Goal: Task Accomplishment & Management: Manage account settings

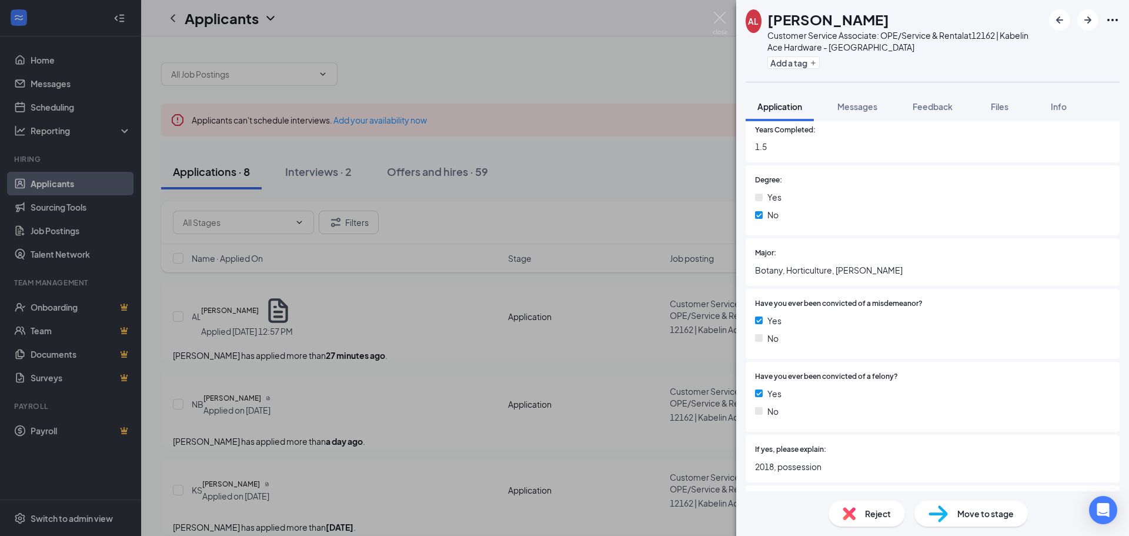
scroll to position [1881, 0]
drag, startPoint x: 822, startPoint y: 372, endPoint x: 889, endPoint y: 378, distance: 66.7
click at [892, 378] on span "Have you ever been convicted of a felony?" at bounding box center [826, 375] width 143 height 11
click at [935, 108] on span "Feedback" at bounding box center [932, 106] width 40 height 11
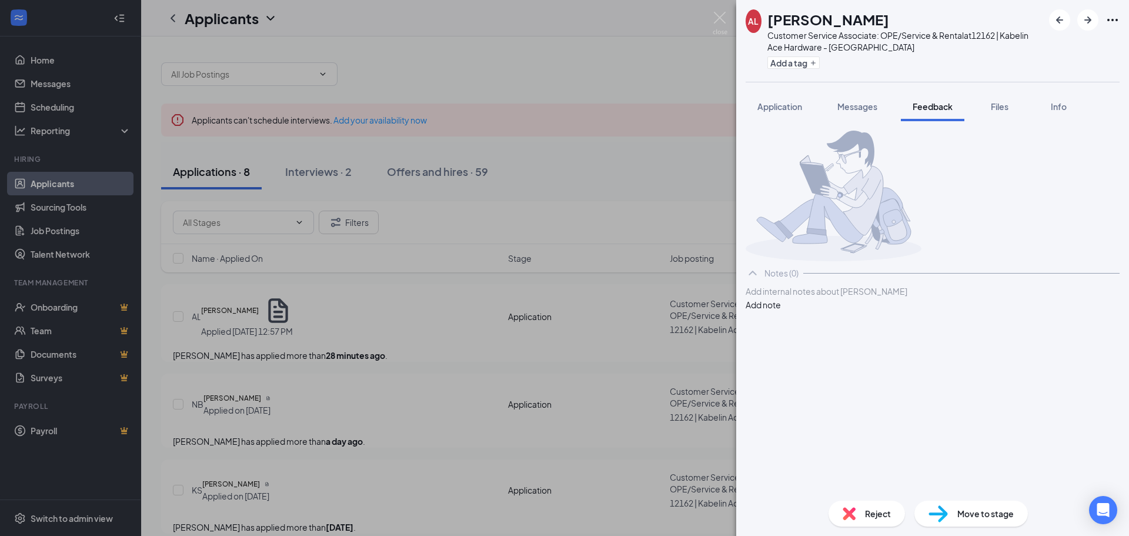
click at [782, 297] on div at bounding box center [932, 291] width 373 height 12
click at [781, 311] on button "Add note" at bounding box center [762, 304] width 35 height 13
click at [864, 518] on div "Reject" at bounding box center [866, 513] width 76 height 26
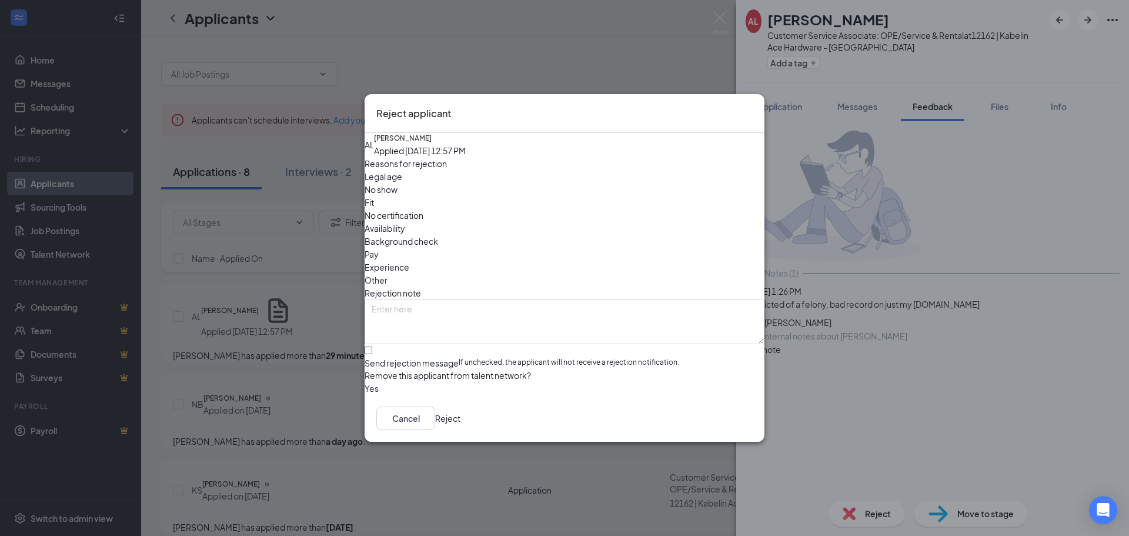
click at [438, 235] on span "Background check" at bounding box center [400, 241] width 73 height 13
click at [409, 260] on span "Experience" at bounding box center [386, 266] width 45 height 13
click at [372, 346] on input "Send rejection message If unchecked, the applicant will not receive a rejection…" at bounding box center [368, 350] width 8 height 8
checkbox input "true"
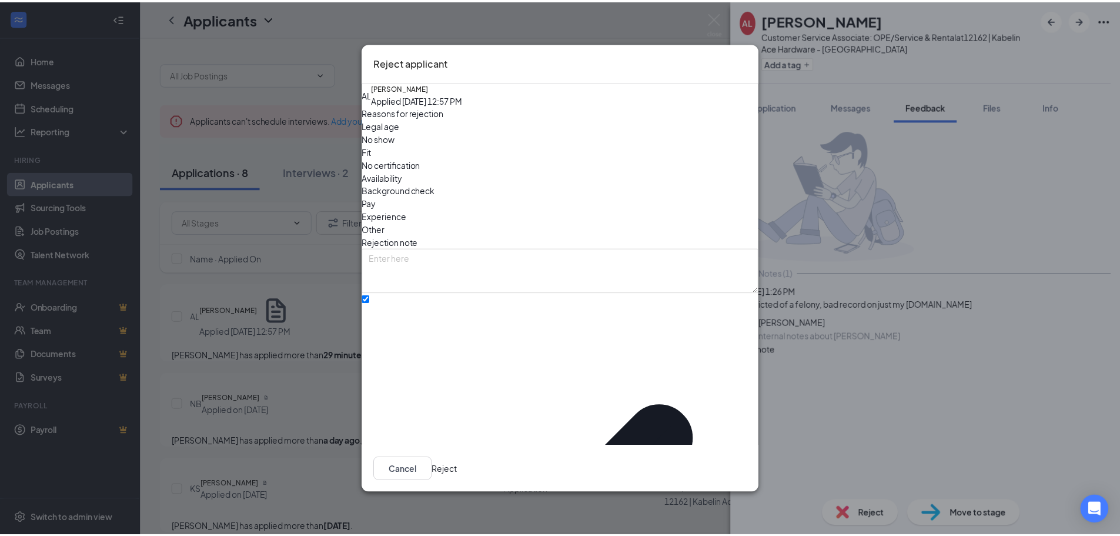
scroll to position [13, 0]
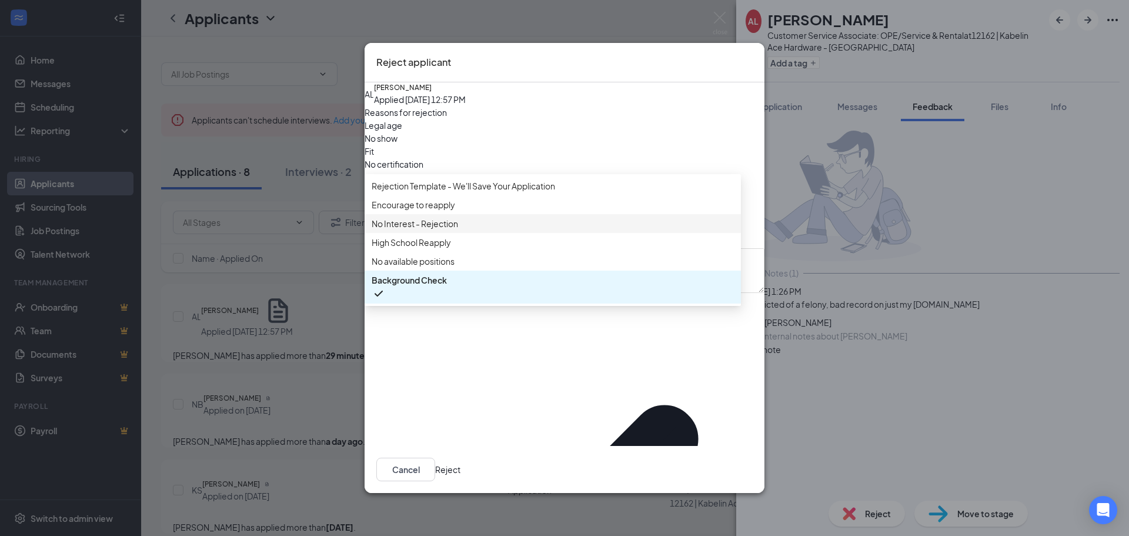
click at [446, 230] on span "No Interest - Rejection" at bounding box center [415, 223] width 86 height 13
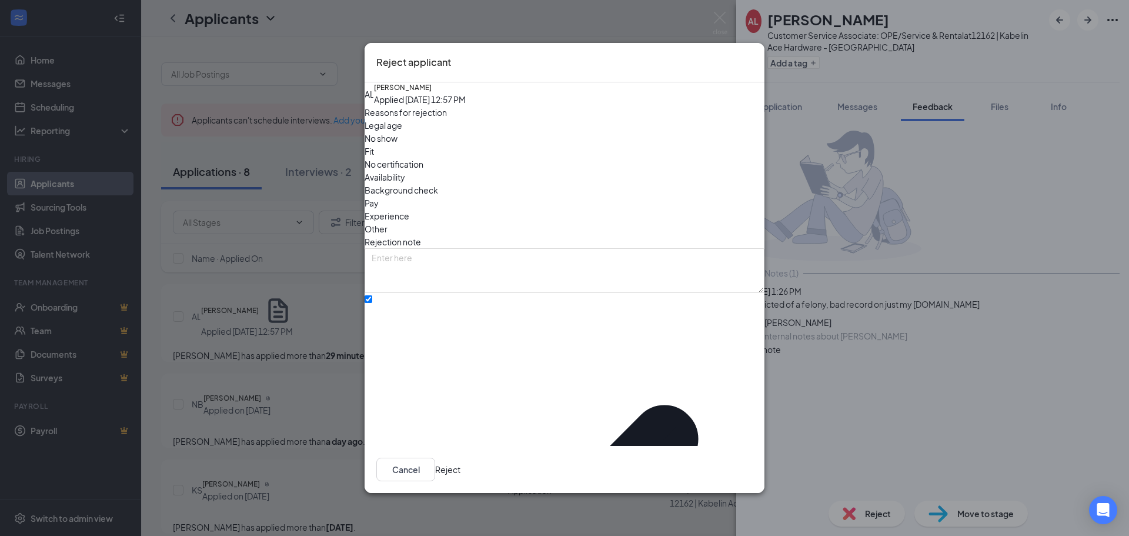
click at [460, 464] on button "Reject" at bounding box center [447, 469] width 25 height 24
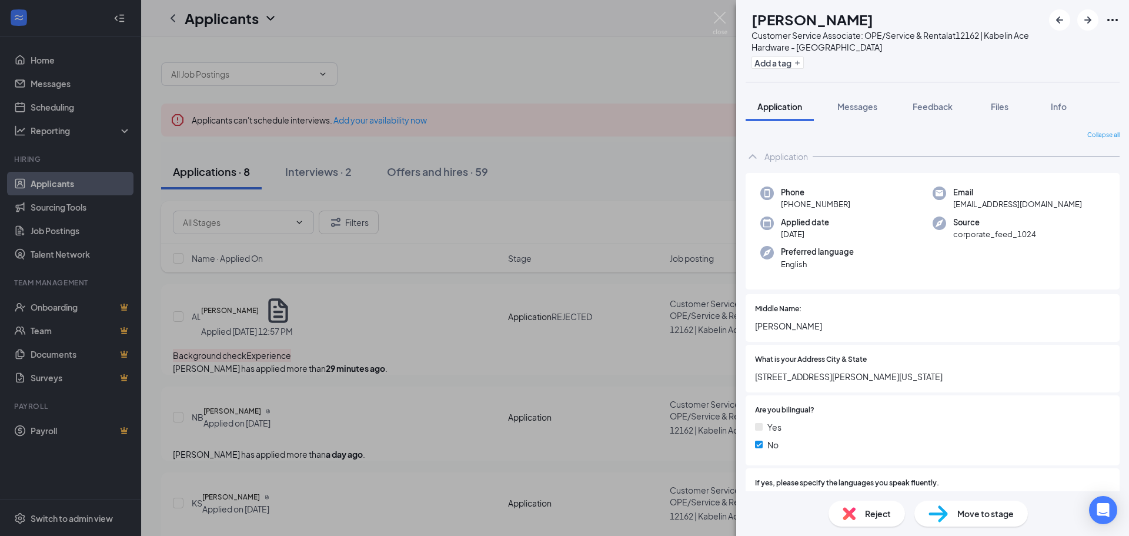
click at [469, 337] on div "NB [PERSON_NAME] Customer Service Associate: OPE/Service & Rental at 12162 | Ka…" at bounding box center [564, 268] width 1129 height 536
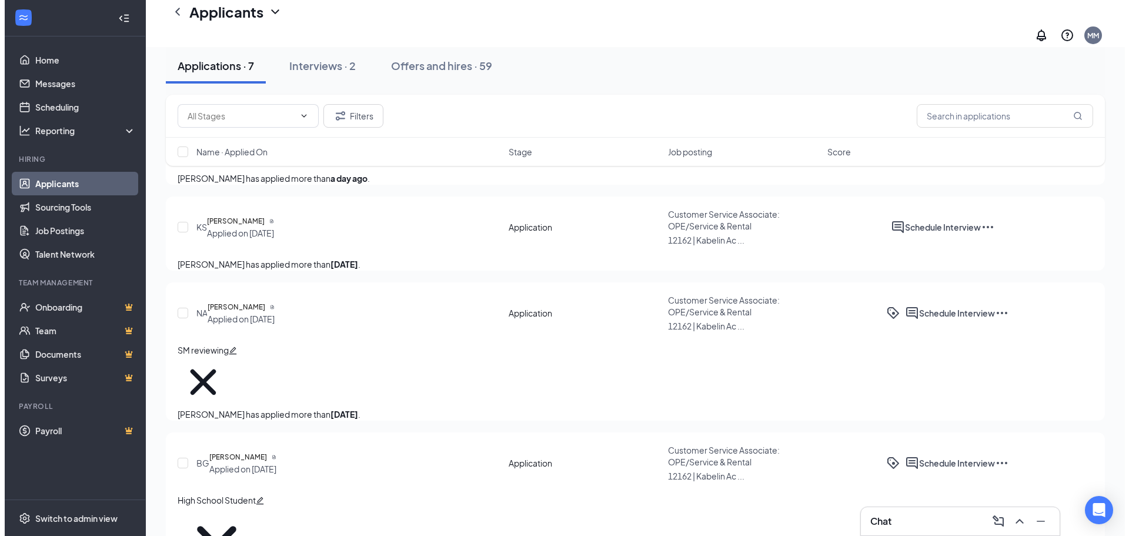
scroll to position [235, 0]
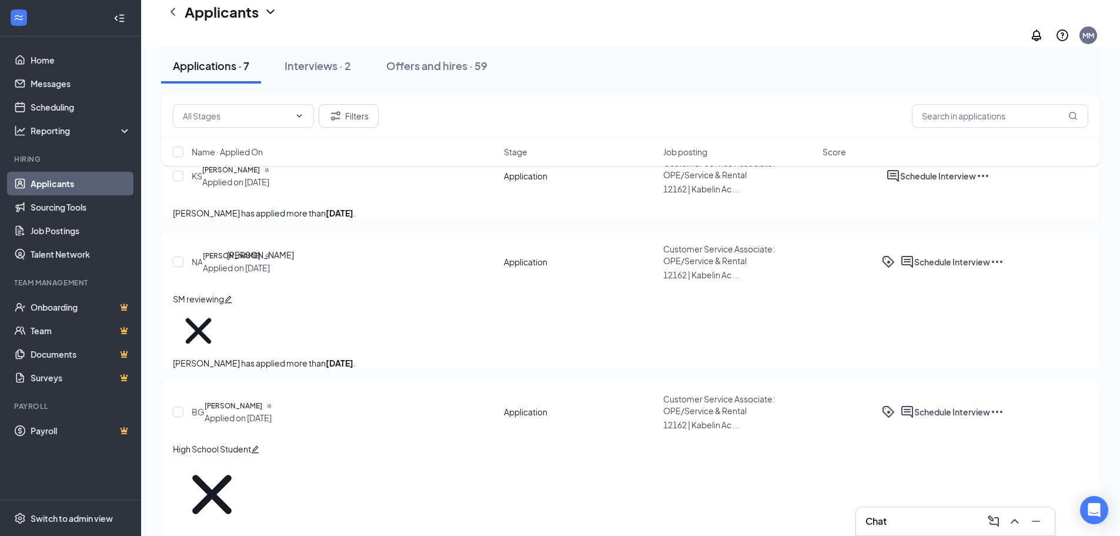
click at [260, 262] on h5 "[PERSON_NAME]" at bounding box center [232, 256] width 58 height 12
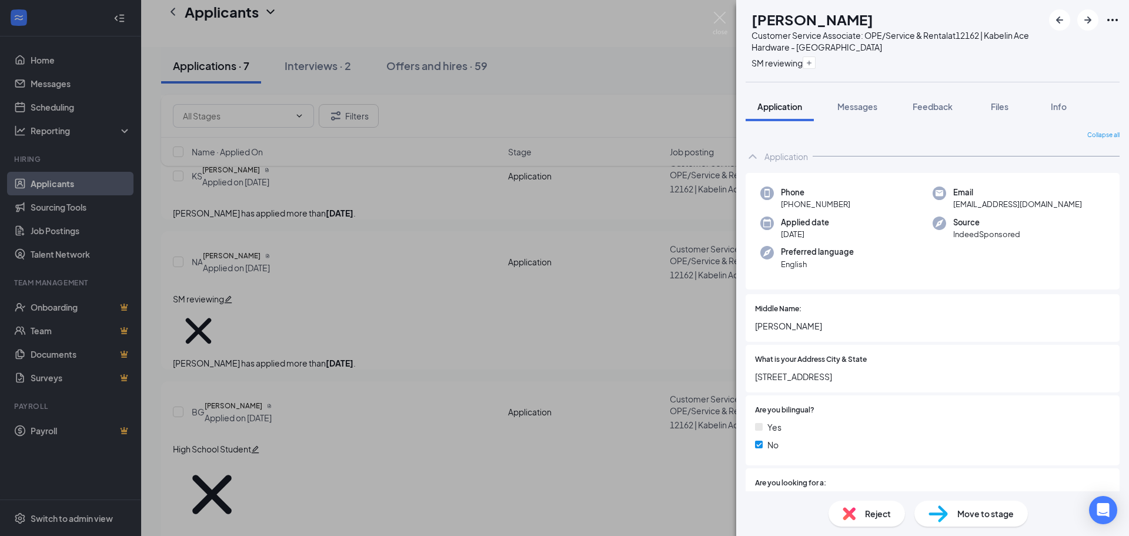
drag, startPoint x: 322, startPoint y: 318, endPoint x: 319, endPoint y: 279, distance: 39.5
click at [322, 314] on div "NA [PERSON_NAME] Customer Service Associate: OPE/Service & Rental at 12162 | Ka…" at bounding box center [564, 268] width 1129 height 536
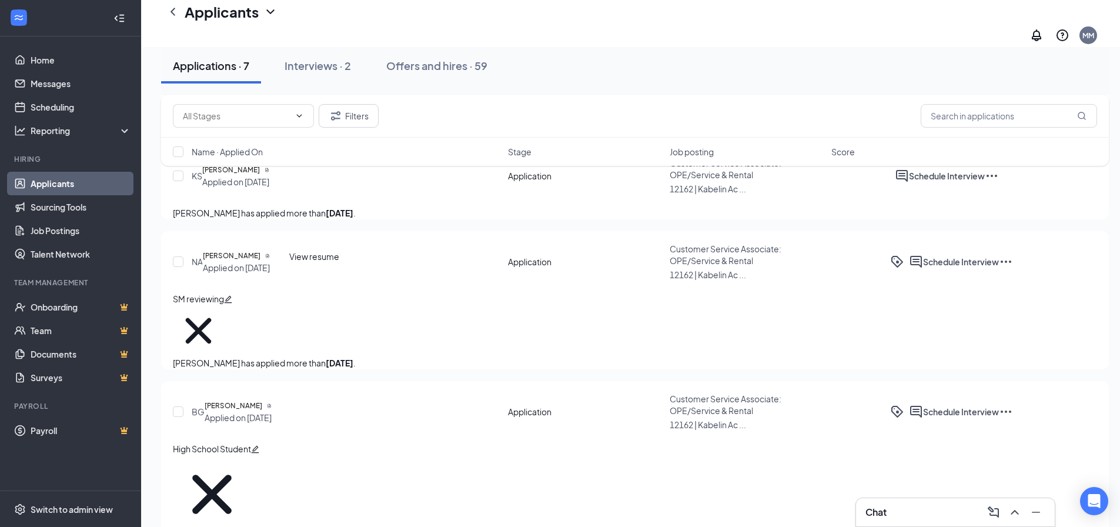
click at [269, 258] on icon "Document" at bounding box center [267, 256] width 3 height 4
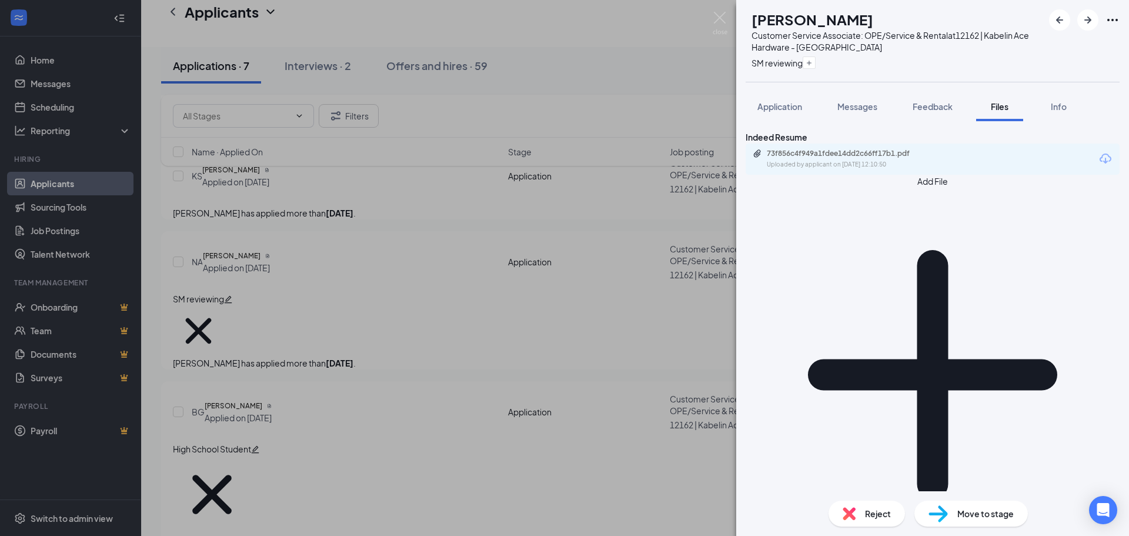
click at [881, 175] on div "Indeed Resume 73f856c4f949a1fdee14dd2c66ff17b1.pdf Uploaded by applicant on [DA…" at bounding box center [932, 152] width 374 height 44
click at [873, 169] on div "Uploaded by applicant on [DATE] 12:10:50" at bounding box center [855, 164] width 176 height 9
click at [424, 234] on div "NA [PERSON_NAME] Customer Service Associate: OPE/Service & Rental at 12162 | Ka…" at bounding box center [564, 268] width 1129 height 536
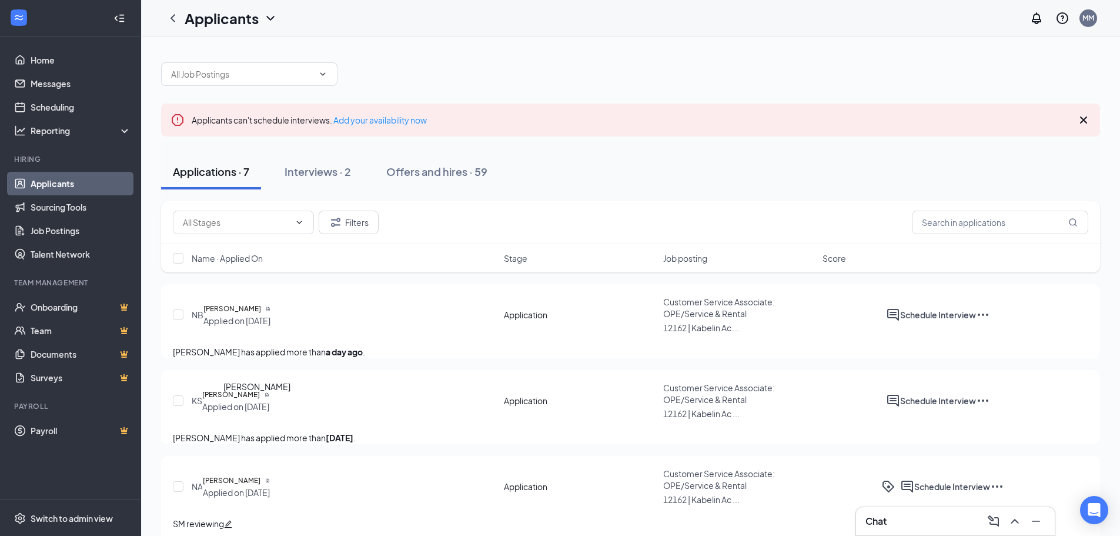
click at [260, 400] on h5 "[PERSON_NAME]" at bounding box center [231, 395] width 58 height 12
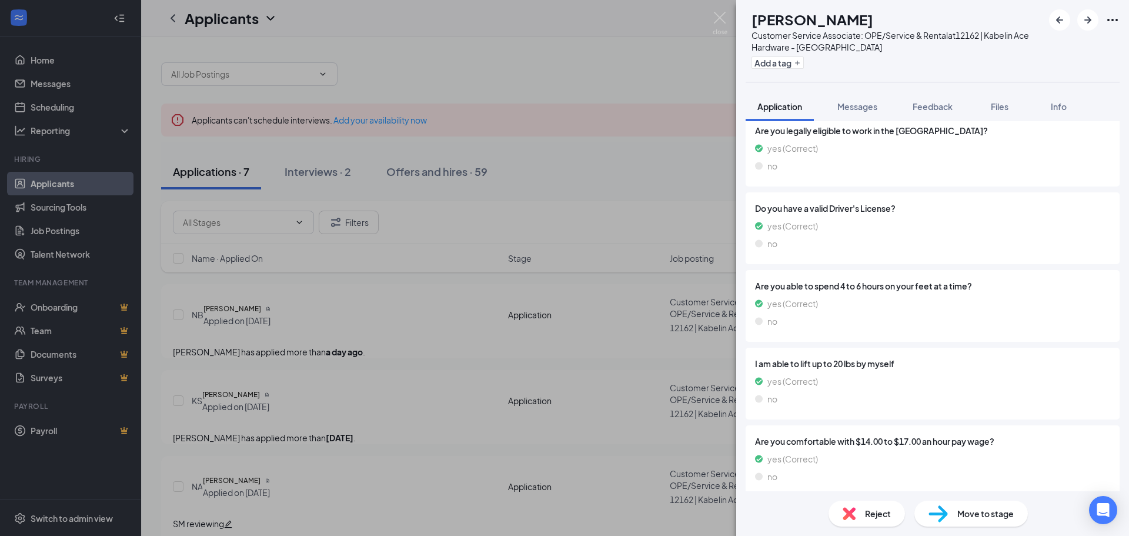
scroll to position [2330, 0]
